Goal: Task Accomplishment & Management: Manage account settings

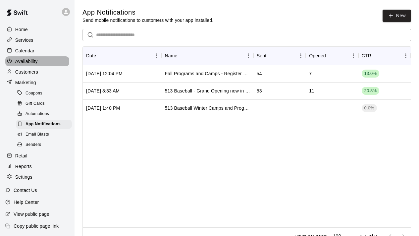
click at [33, 59] on p "Availability" at bounding box center [26, 61] width 23 height 7
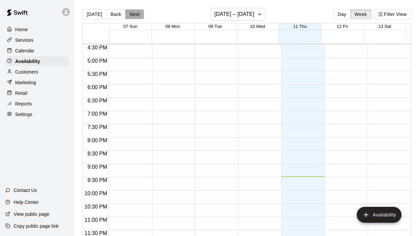
click at [135, 14] on button "Next" at bounding box center [134, 14] width 19 height 10
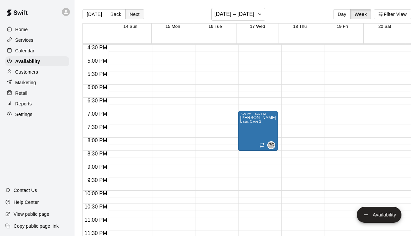
click at [135, 14] on button "Next" at bounding box center [134, 14] width 19 height 10
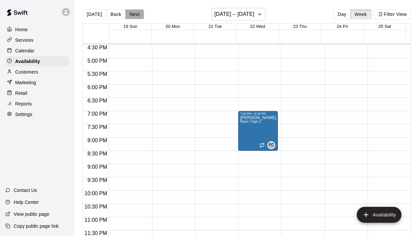
click at [135, 14] on button "Next" at bounding box center [134, 14] width 19 height 10
click at [134, 15] on button "Next" at bounding box center [134, 14] width 19 height 10
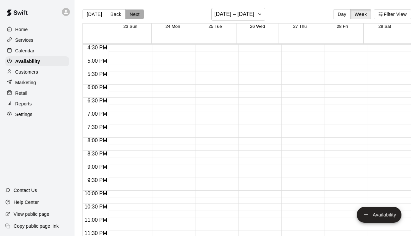
click at [134, 15] on button "Next" at bounding box center [134, 14] width 19 height 10
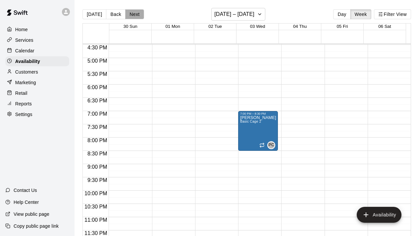
click at [134, 15] on button "Next" at bounding box center [134, 14] width 19 height 10
click at [134, 16] on button "Next" at bounding box center [134, 14] width 19 height 10
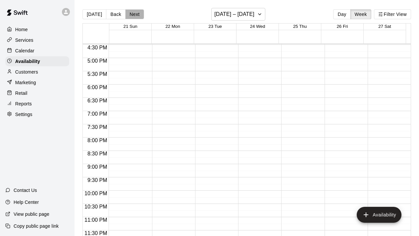
click at [134, 16] on button "Next" at bounding box center [134, 14] width 19 height 10
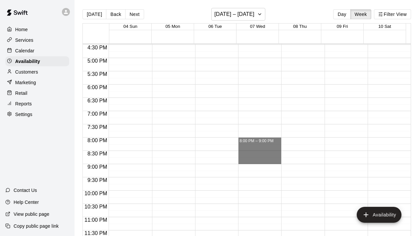
drag, startPoint x: 252, startPoint y: 141, endPoint x: 254, endPoint y: 158, distance: 16.6
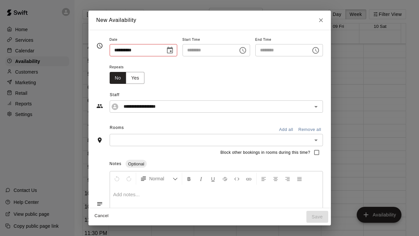
type input "**********"
type input "********"
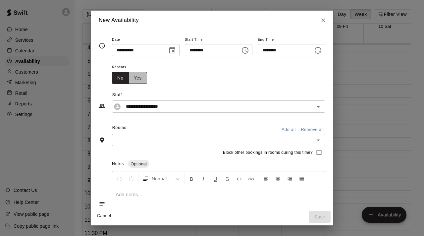
click at [136, 76] on button "Yes" at bounding box center [137, 78] width 19 height 12
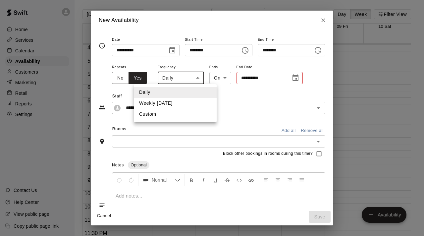
click at [191, 78] on body "**********" at bounding box center [212, 123] width 424 height 246
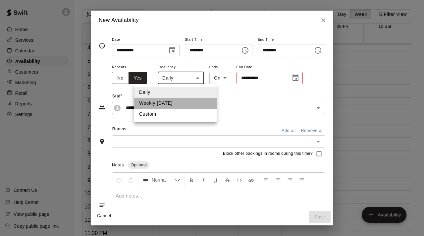
click at [175, 101] on li "Weekly [DATE]" at bounding box center [175, 103] width 83 height 11
type input "******"
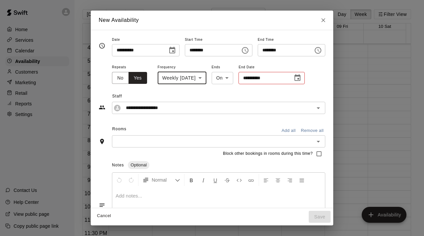
click at [301, 81] on icon "Choose date" at bounding box center [297, 78] width 8 height 8
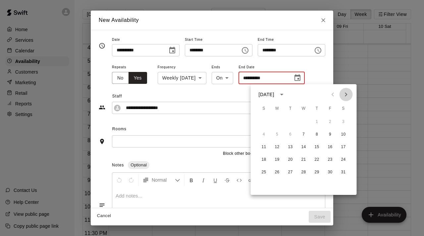
click at [347, 97] on icon "Next month" at bounding box center [346, 94] width 8 height 8
click at [303, 159] on button "25" at bounding box center [304, 160] width 12 height 12
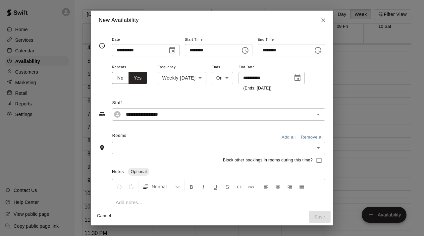
type input "**********"
click at [318, 150] on icon "Open" at bounding box center [318, 148] width 8 height 8
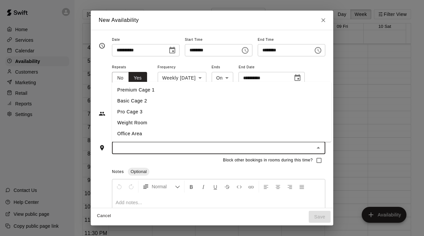
click at [163, 102] on li "Basic Cage 2" at bounding box center [221, 100] width 219 height 11
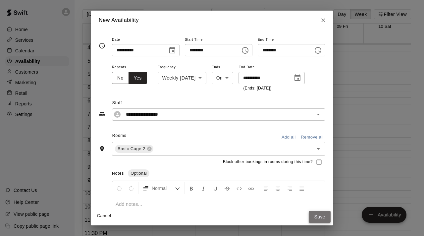
click at [321, 217] on button "Save" at bounding box center [320, 217] width 22 height 12
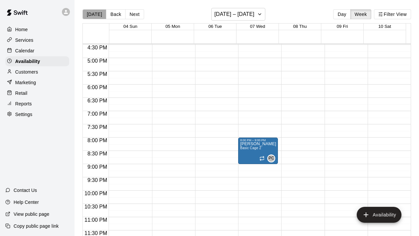
click at [94, 15] on button "[DATE]" at bounding box center [94, 14] width 24 height 10
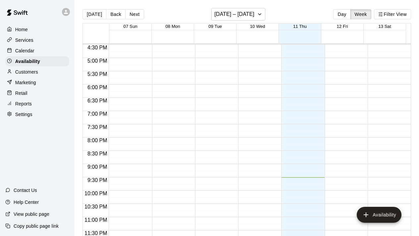
scroll to position [11, 0]
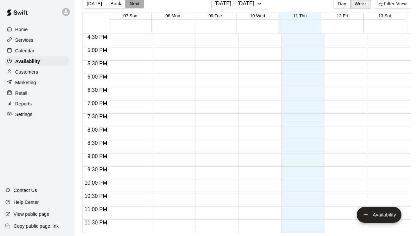
click at [135, 5] on button "Next" at bounding box center [134, 4] width 19 height 10
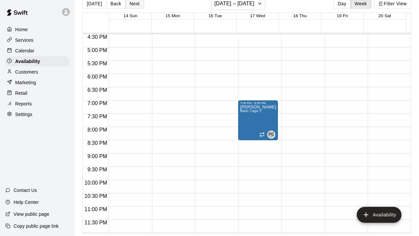
click at [134, 2] on button "Next" at bounding box center [134, 4] width 19 height 10
click at [113, 1] on button "Back" at bounding box center [116, 4] width 20 height 10
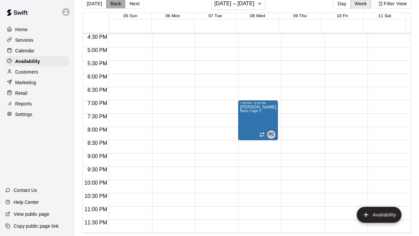
click at [112, 2] on button "Back" at bounding box center [116, 4] width 20 height 10
click at [112, 3] on button "Back" at bounding box center [116, 4] width 20 height 10
drag, startPoint x: 292, startPoint y: 88, endPoint x: 293, endPoint y: 96, distance: 7.7
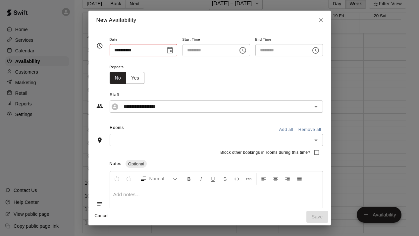
type input "**********"
type input "********"
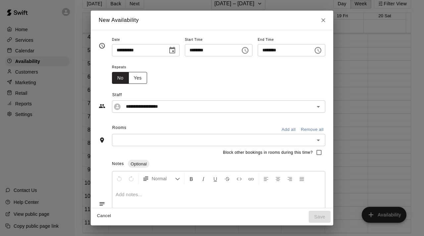
click at [131, 78] on button "Yes" at bounding box center [137, 78] width 19 height 12
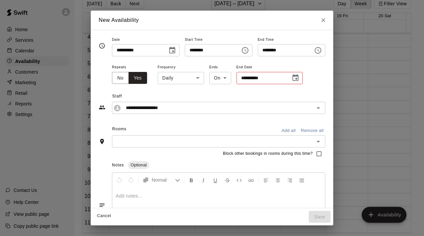
click at [193, 78] on body "Home Services Calendar Availability Customers Marketing Retail Reports Settings…" at bounding box center [212, 112] width 424 height 246
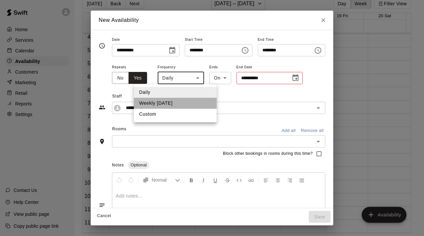
click at [176, 103] on li "Weekly [DATE]" at bounding box center [175, 103] width 83 height 11
type input "******"
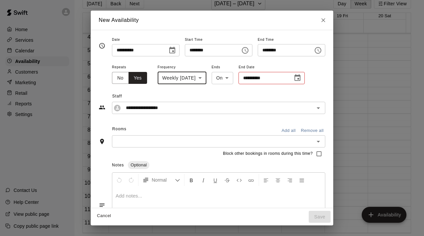
click at [300, 80] on icon "Choose date" at bounding box center [297, 77] width 6 height 7
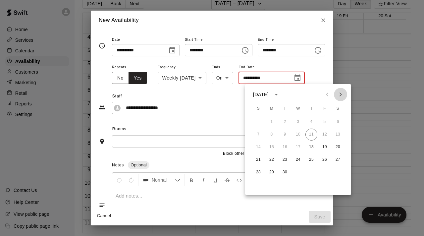
click at [341, 95] on icon "Next month" at bounding box center [340, 94] width 2 height 4
click at [340, 95] on icon "Next month" at bounding box center [340, 94] width 2 height 4
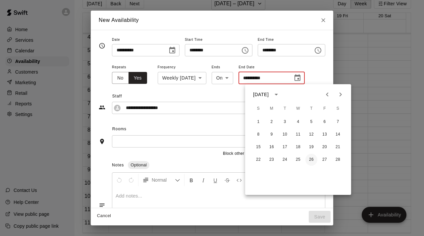
click at [311, 158] on button "26" at bounding box center [311, 160] width 12 height 12
type input "**********"
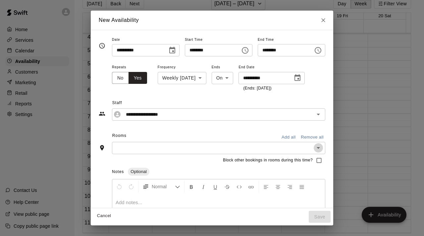
click at [319, 149] on icon "Open" at bounding box center [318, 148] width 8 height 8
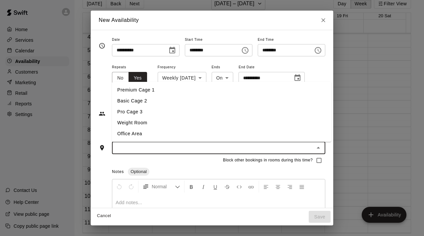
click at [205, 99] on li "Basic Cage 2" at bounding box center [221, 100] width 219 height 11
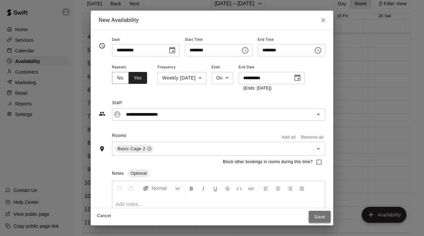
click at [325, 217] on button "Save" at bounding box center [320, 217] width 22 height 12
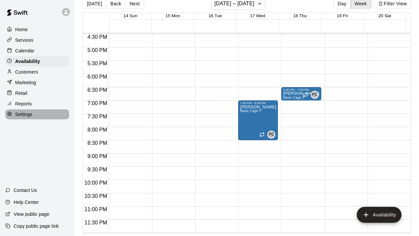
click at [29, 115] on p "Settings" at bounding box center [23, 114] width 17 height 7
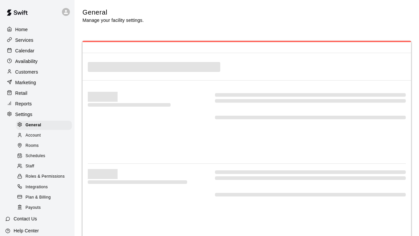
select select "**"
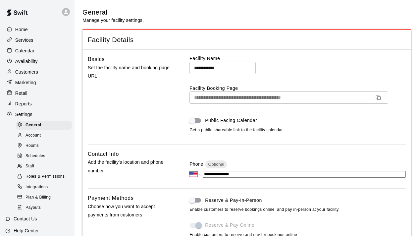
scroll to position [1614, 0]
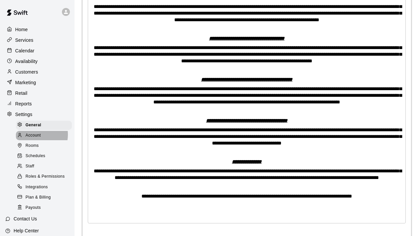
click at [34, 134] on span "Account" at bounding box center [33, 135] width 15 height 7
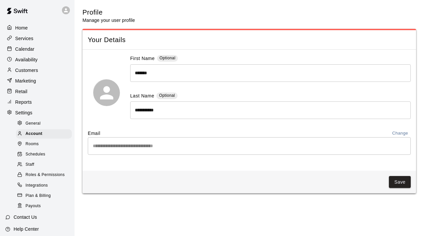
scroll to position [0, 0]
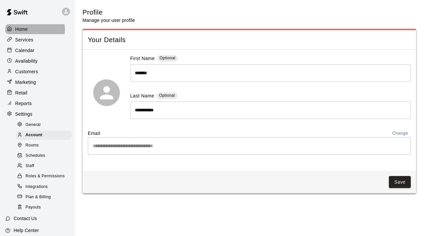
click at [26, 29] on p "Home" at bounding box center [21, 29] width 13 height 7
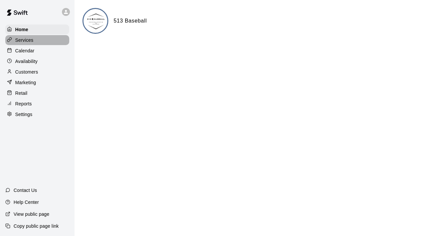
click at [27, 41] on p "Services" at bounding box center [24, 40] width 18 height 7
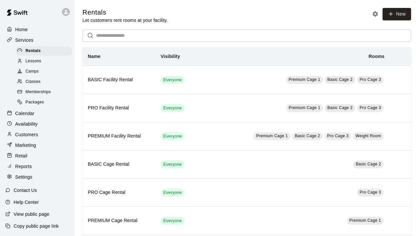
click at [25, 175] on p "Settings" at bounding box center [23, 177] width 17 height 7
select select "**"
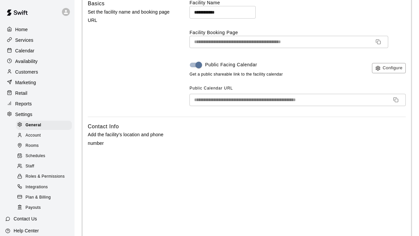
scroll to position [62, 0]
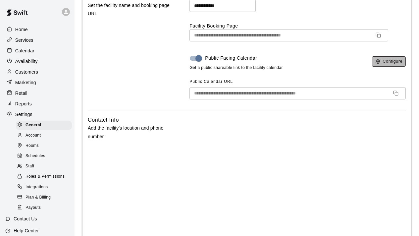
click at [382, 63] on button "Configure" at bounding box center [389, 61] width 34 height 10
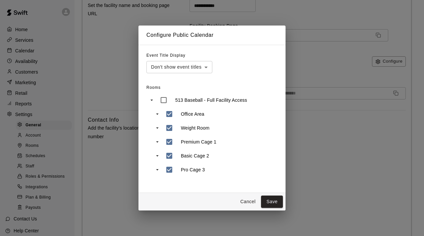
click at [248, 202] on button "Cancel" at bounding box center [247, 201] width 21 height 12
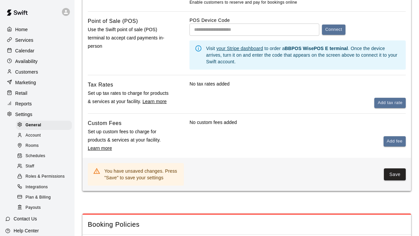
scroll to position [414, 0]
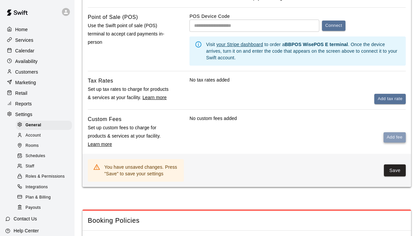
click at [392, 139] on button "Add fee" at bounding box center [395, 137] width 22 height 10
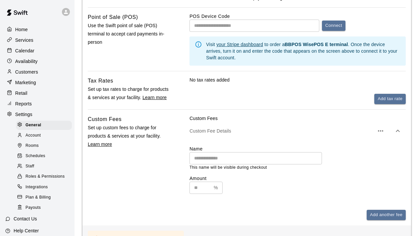
click at [384, 133] on icon "button" at bounding box center [381, 131] width 8 height 8
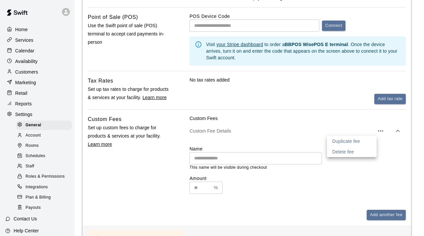
click at [353, 151] on p "Delete fee" at bounding box center [343, 151] width 22 height 7
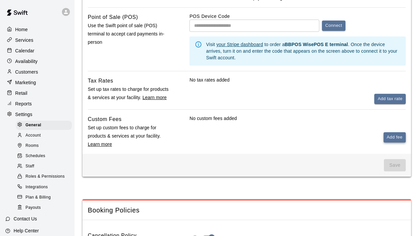
click at [394, 139] on button "Add fee" at bounding box center [395, 137] width 22 height 10
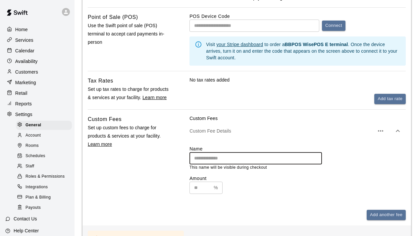
click at [229, 158] on input "text" at bounding box center [255, 158] width 132 height 12
type input "*"
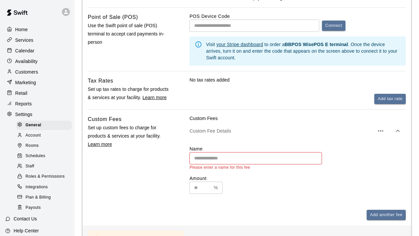
click at [103, 144] on u "Learn more" at bounding box center [100, 143] width 24 height 5
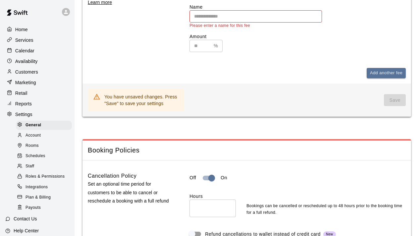
scroll to position [558, 0]
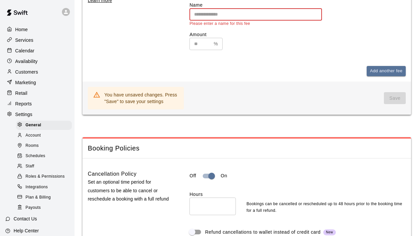
click at [221, 17] on input "text" at bounding box center [255, 14] width 132 height 12
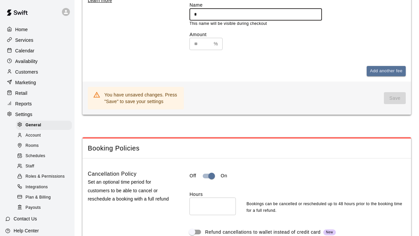
type input "*"
type input "**********"
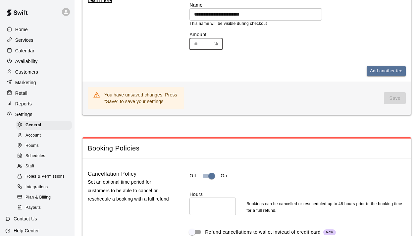
click at [201, 46] on input "text" at bounding box center [200, 44] width 22 height 12
type input "***"
click at [393, 99] on button "Save" at bounding box center [395, 98] width 22 height 12
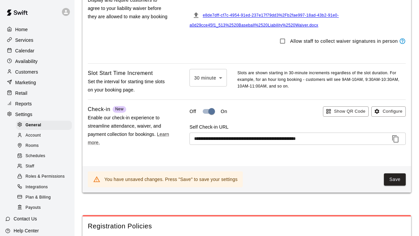
scroll to position [834, 0]
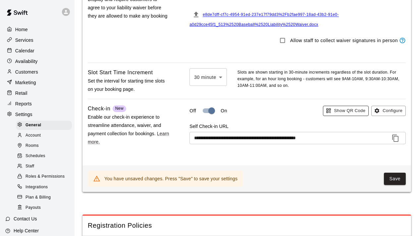
click at [340, 115] on button "Show QR Code" at bounding box center [346, 111] width 46 height 10
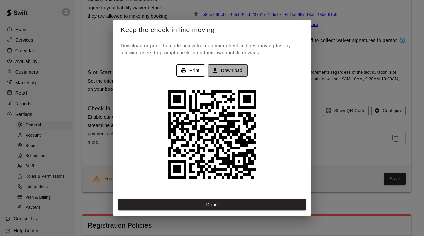
click at [224, 71] on button "Download" at bounding box center [228, 70] width 40 height 12
click at [213, 205] on button "Done" at bounding box center [212, 204] width 188 height 12
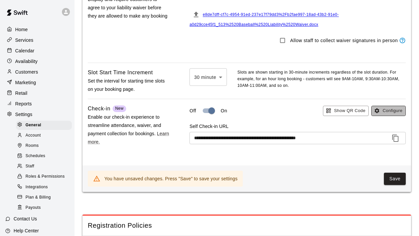
click at [383, 112] on button "Configure" at bounding box center [388, 111] width 34 height 10
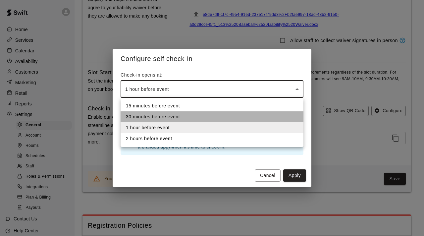
click at [204, 117] on li "30 minutes before event" at bounding box center [212, 116] width 183 height 11
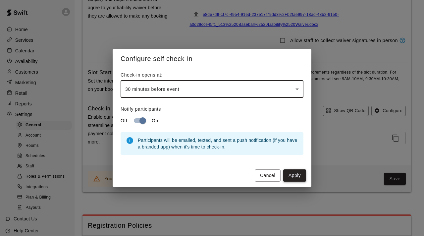
click at [294, 172] on button "Apply" at bounding box center [294, 175] width 23 height 12
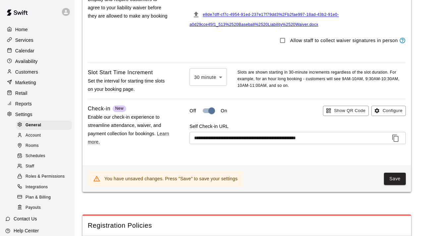
type input "********"
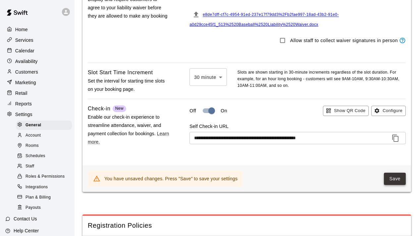
click at [396, 181] on button "Save" at bounding box center [395, 179] width 22 height 12
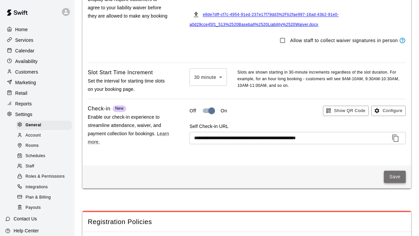
click at [399, 181] on button "Save" at bounding box center [395, 177] width 22 height 12
click at [394, 181] on button "Save" at bounding box center [395, 177] width 22 height 12
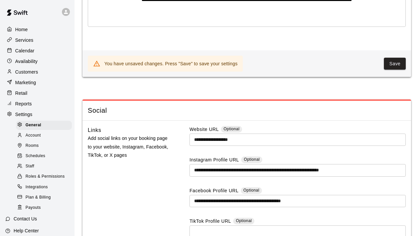
scroll to position [2075, 0]
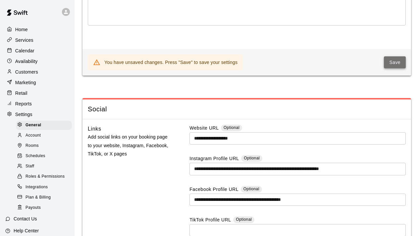
click at [397, 69] on button "Save" at bounding box center [395, 62] width 22 height 12
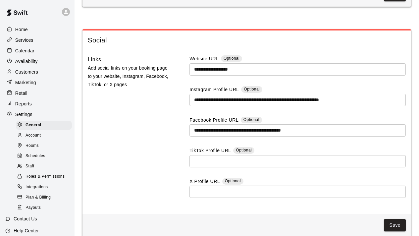
scroll to position [2168, 0]
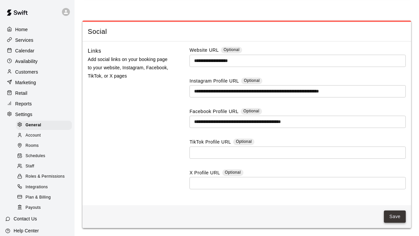
click at [394, 216] on button "Save" at bounding box center [395, 216] width 22 height 12
click at [38, 187] on span "Integrations" at bounding box center [37, 187] width 23 height 7
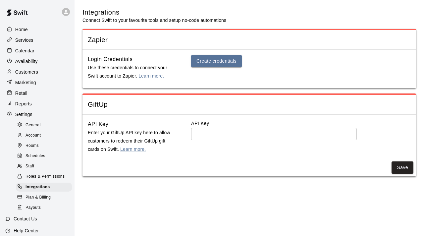
click at [151, 76] on link "Learn more." at bounding box center [151, 75] width 26 height 5
click at [131, 150] on link "Learn more." at bounding box center [133, 148] width 26 height 5
click at [31, 165] on span "Staff" at bounding box center [30, 166] width 9 height 7
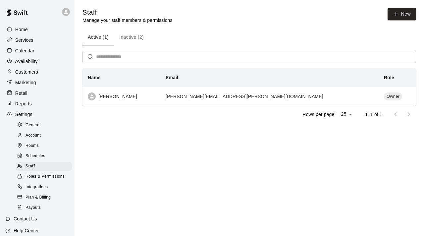
click at [131, 38] on button "Inactive (2)" at bounding box center [131, 37] width 35 height 16
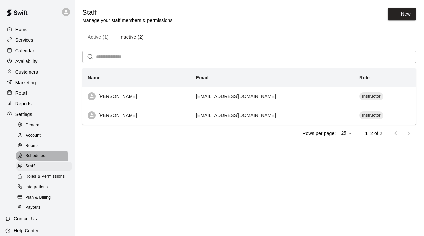
click at [36, 157] on span "Schedules" at bounding box center [36, 156] width 20 height 7
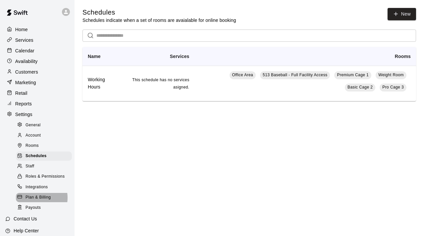
click at [36, 197] on span "Plan & Billing" at bounding box center [38, 197] width 25 height 7
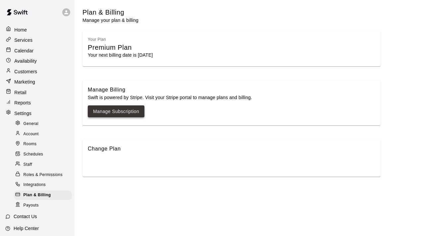
click at [120, 113] on link "Manage Subscription" at bounding box center [116, 111] width 46 height 8
click at [28, 41] on p "Services" at bounding box center [23, 40] width 18 height 7
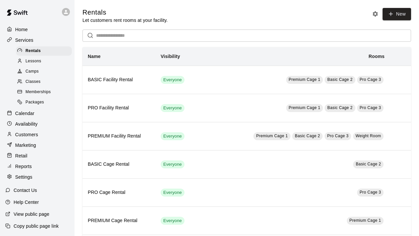
click at [35, 60] on span "Lessons" at bounding box center [34, 61] width 16 height 7
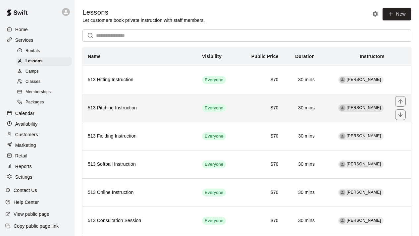
click at [257, 109] on h6 "$70" at bounding box center [261, 107] width 35 height 7
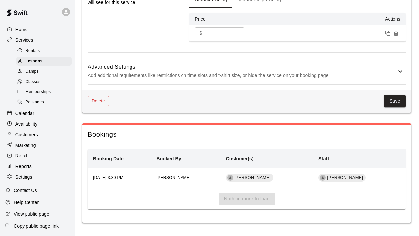
scroll to position [841, 0]
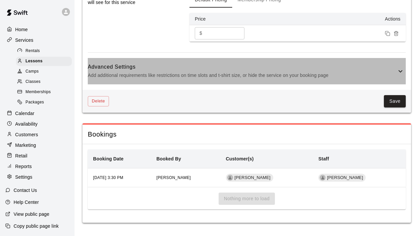
click at [399, 71] on icon at bounding box center [400, 71] width 4 height 2
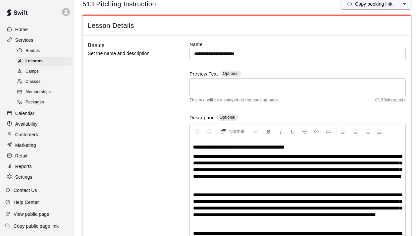
scroll to position [0, 0]
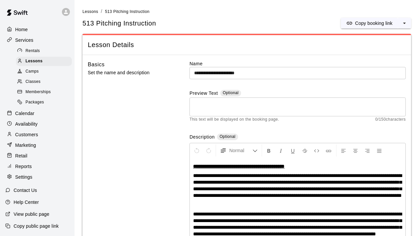
click at [209, 175] on span "**********" at bounding box center [297, 185] width 209 height 25
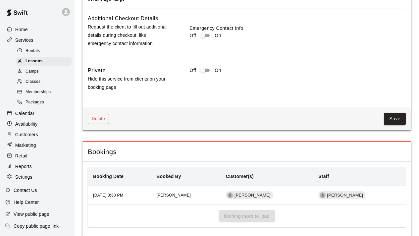
scroll to position [1042, 0]
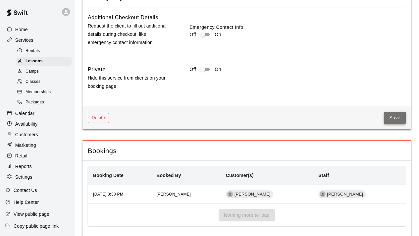
click at [391, 124] on button "Save" at bounding box center [395, 118] width 22 height 12
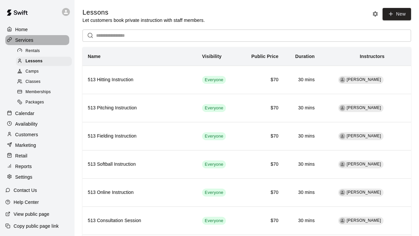
click at [25, 39] on p "Services" at bounding box center [24, 40] width 18 height 7
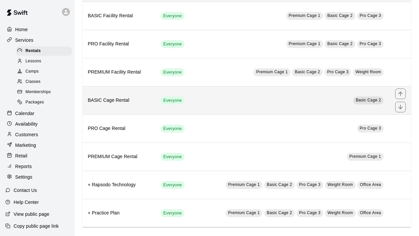
scroll to position [69, 0]
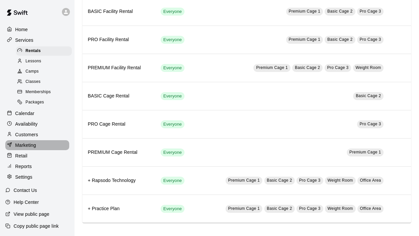
click at [29, 145] on p "Marketing" at bounding box center [25, 145] width 21 height 7
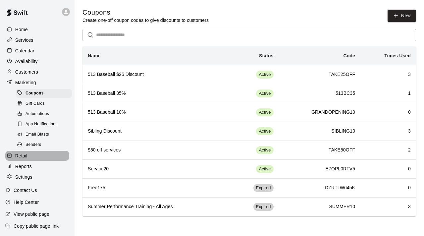
click at [27, 154] on div "Retail" at bounding box center [37, 156] width 64 height 10
